Goal: Task Accomplishment & Management: Manage account settings

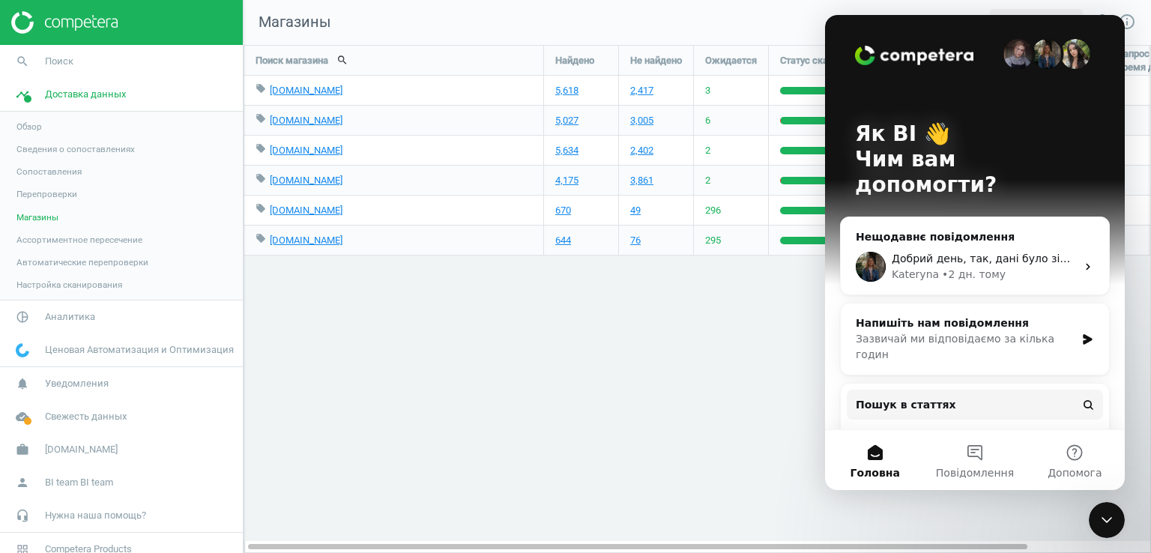
scroll to position [531, 930]
click at [1113, 513] on icon "Закрити програму для спілкування Intercom" at bounding box center [1107, 520] width 18 height 18
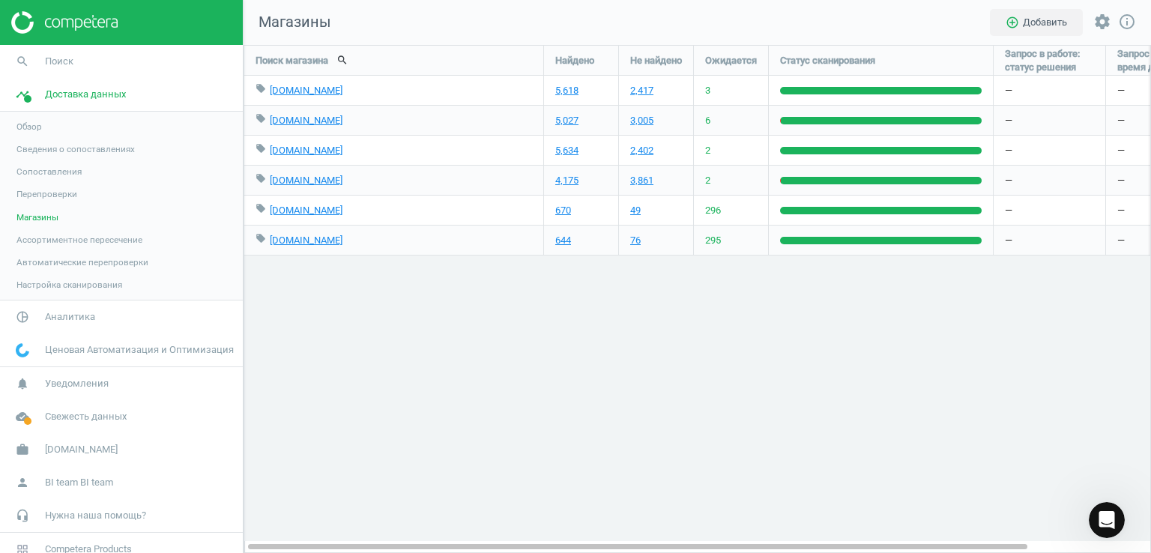
scroll to position [0, 0]
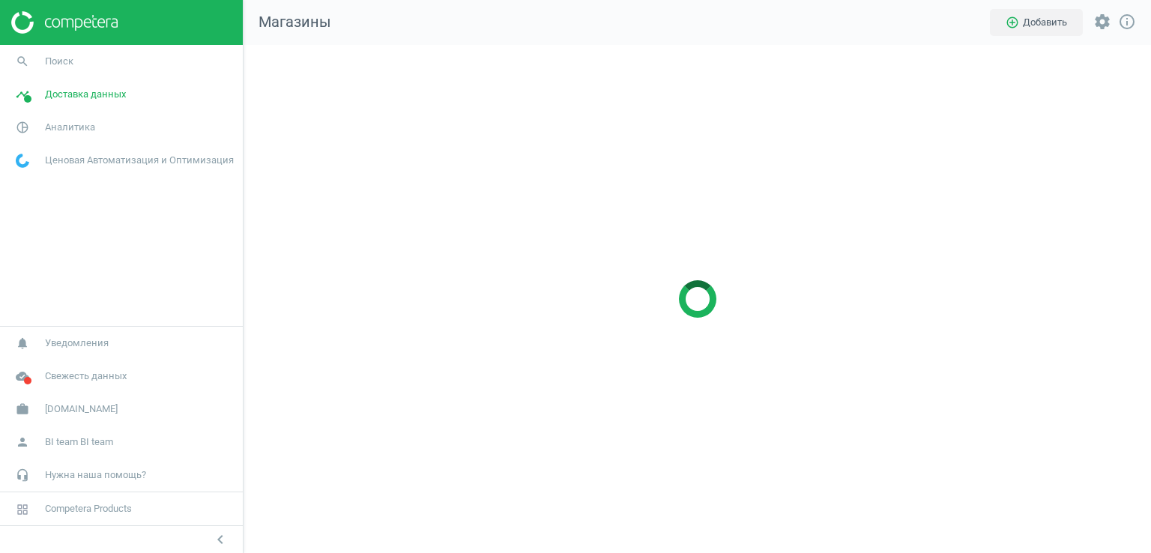
scroll to position [531, 930]
